Goal: Navigation & Orientation: Find specific page/section

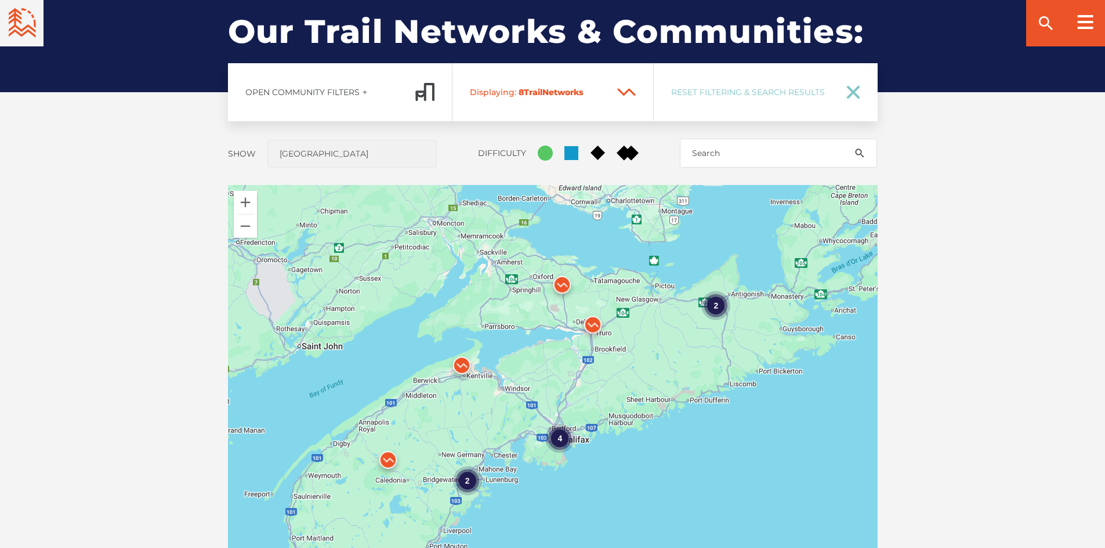
scroll to position [928, 0]
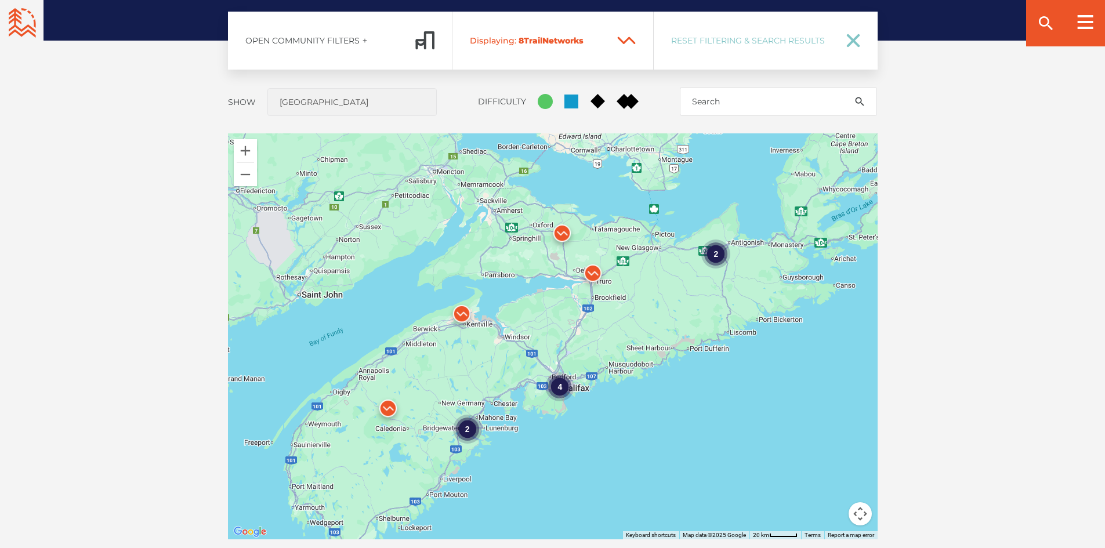
click at [389, 410] on img at bounding box center [388, 411] width 35 height 35
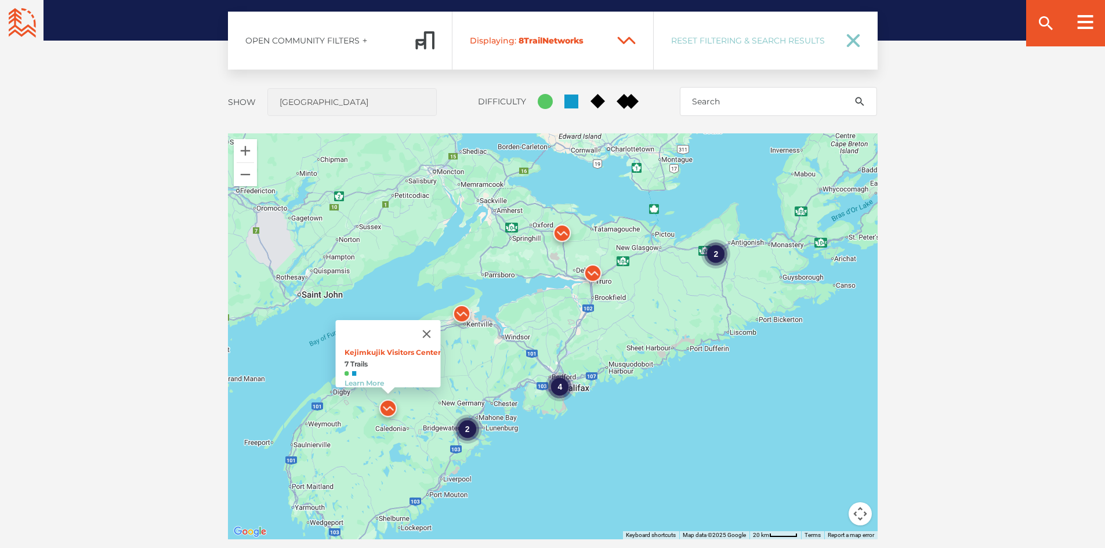
click at [598, 275] on img at bounding box center [593, 276] width 35 height 35
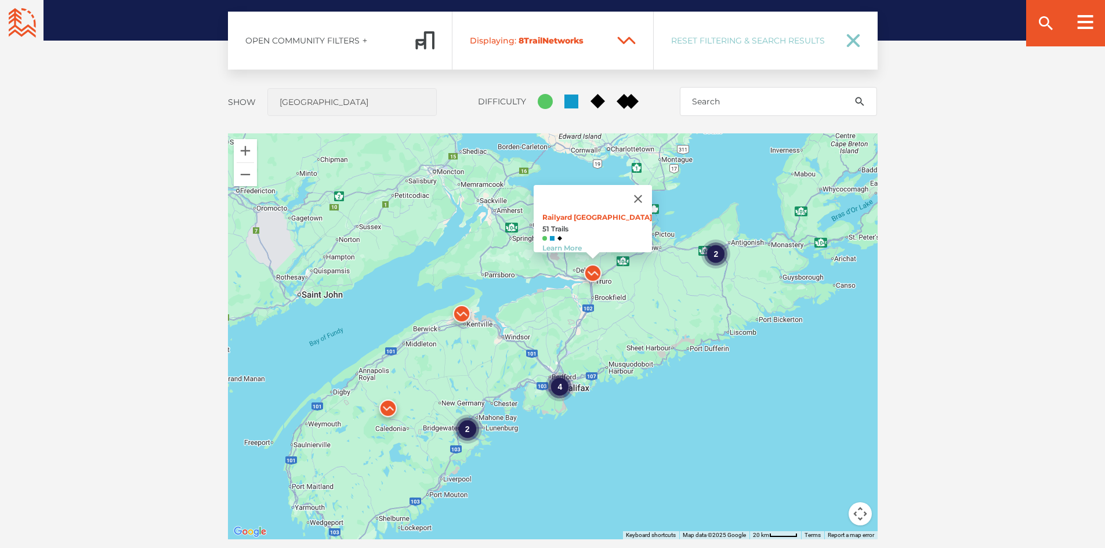
click at [457, 308] on img at bounding box center [461, 316] width 35 height 35
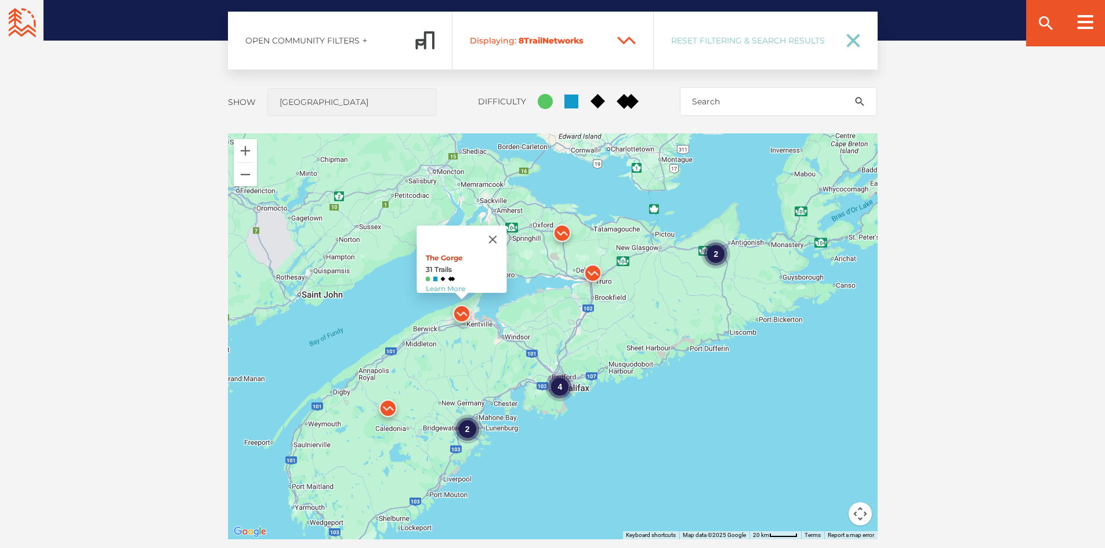
click at [449, 254] on link "The Gorge" at bounding box center [443, 258] width 37 height 9
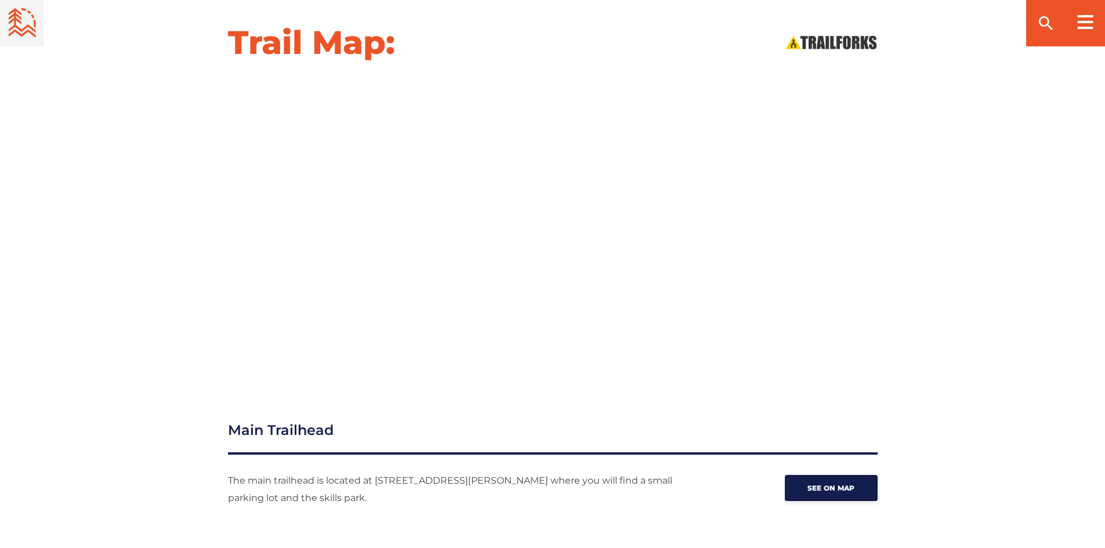
scroll to position [1219, 0]
